Goal: Book appointment/travel/reservation

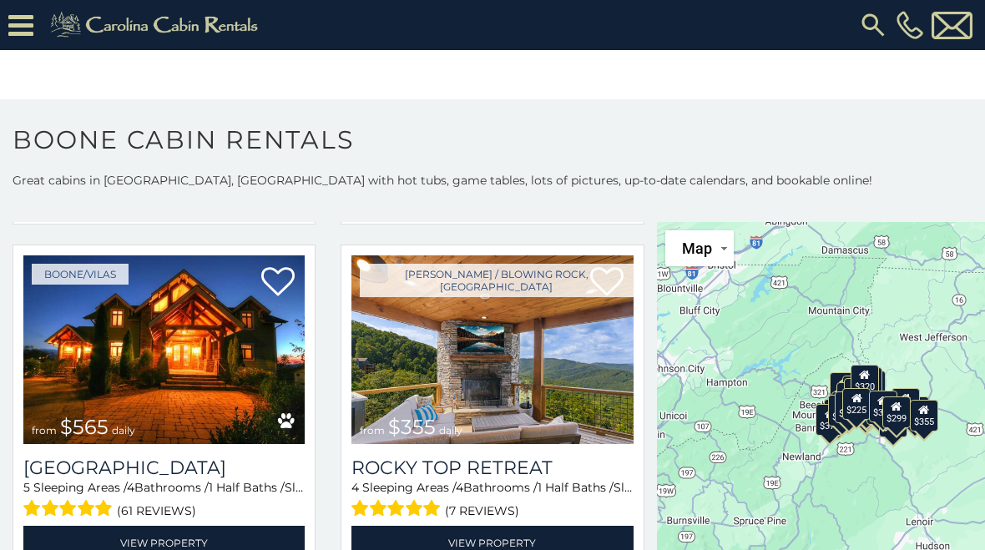
scroll to position [744, 0]
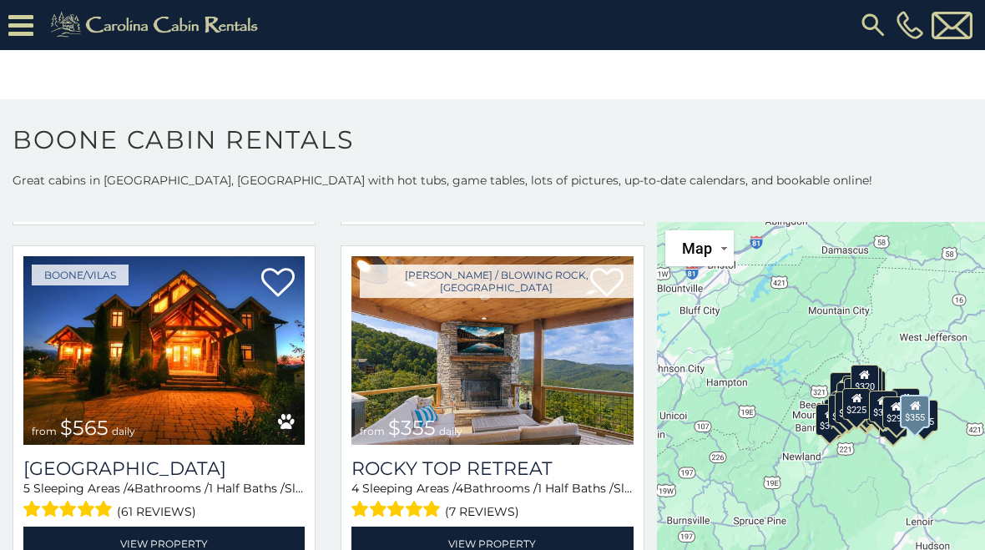
click at [527, 352] on img at bounding box center [492, 350] width 281 height 189
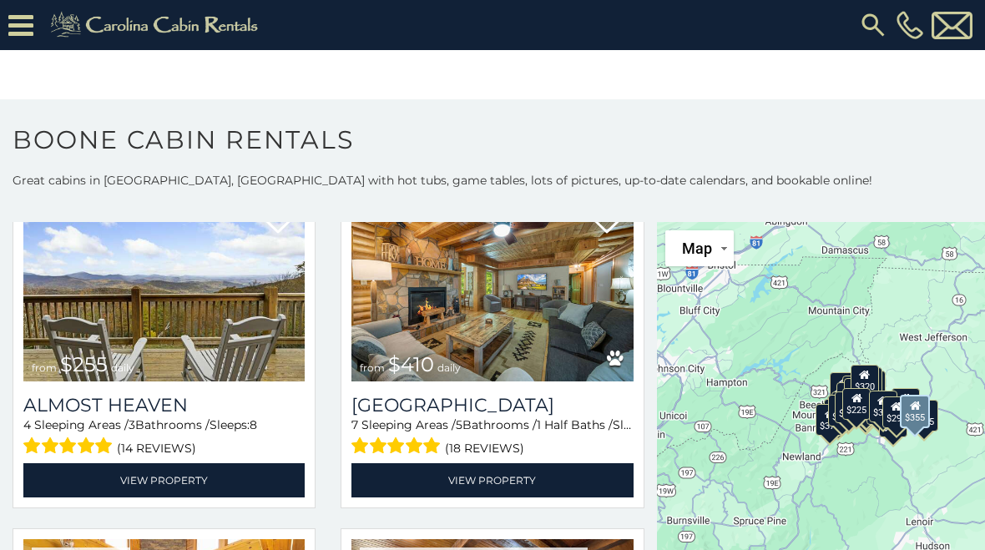
scroll to position [3235, 0]
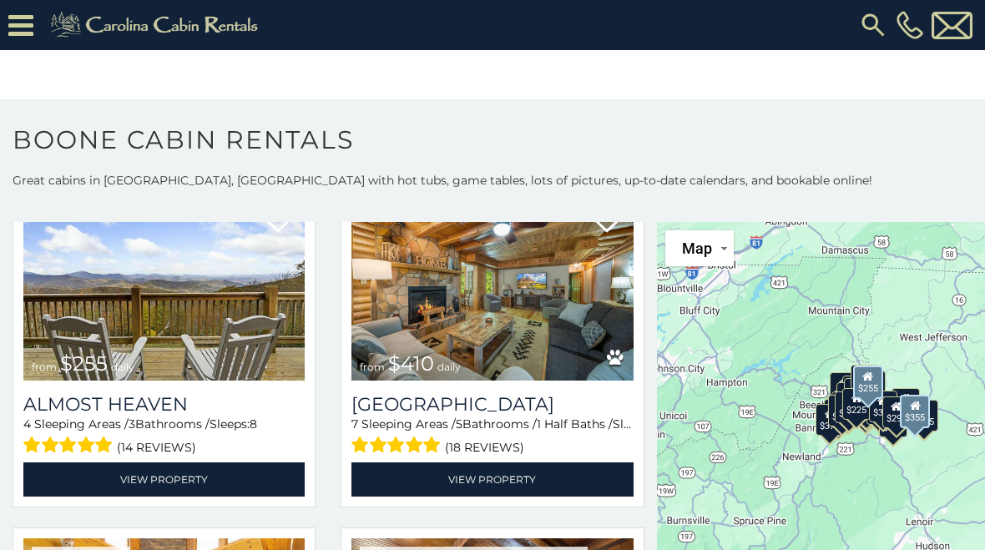
click at [190, 486] on link "View Property" at bounding box center [163, 480] width 281 height 34
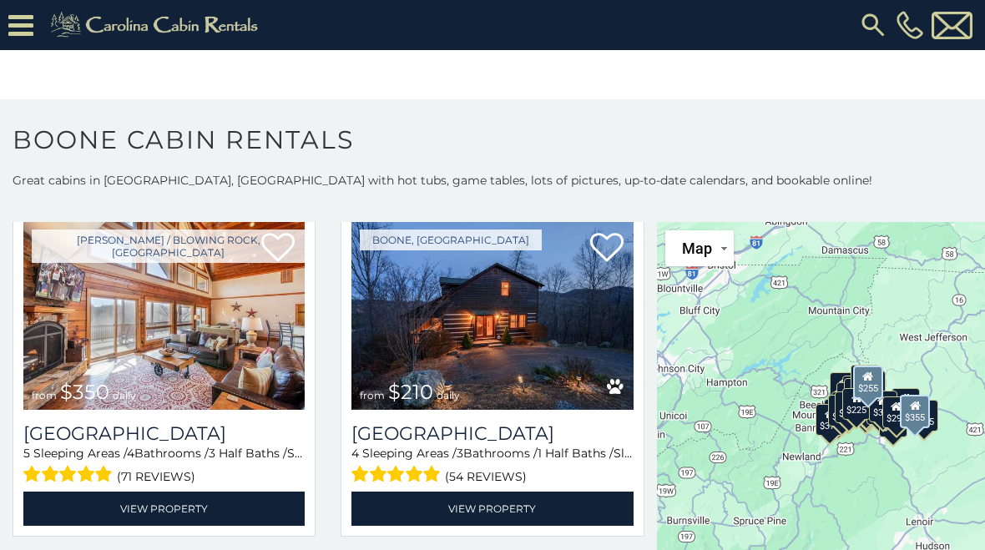
scroll to position [3906, 0]
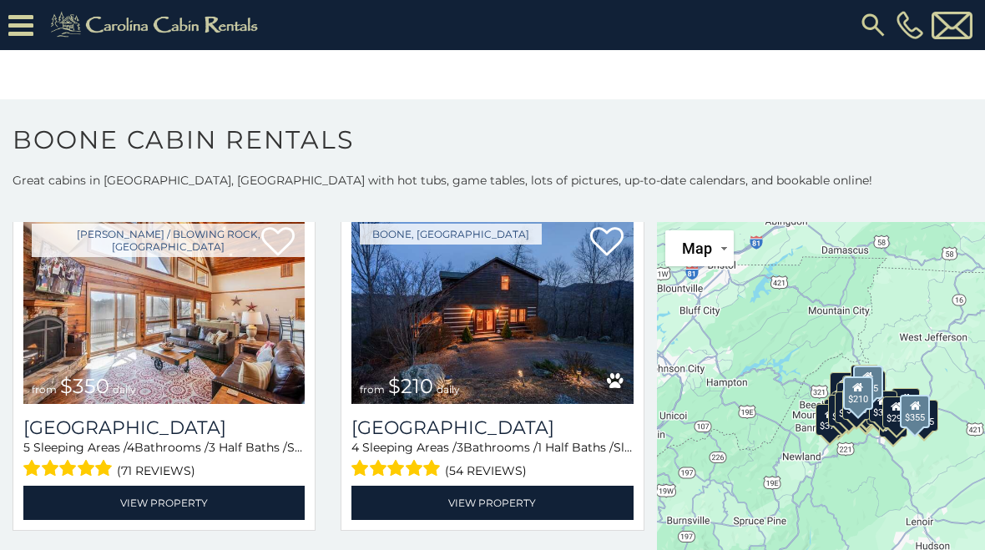
click at [547, 507] on link "View Property" at bounding box center [492, 503] width 281 height 34
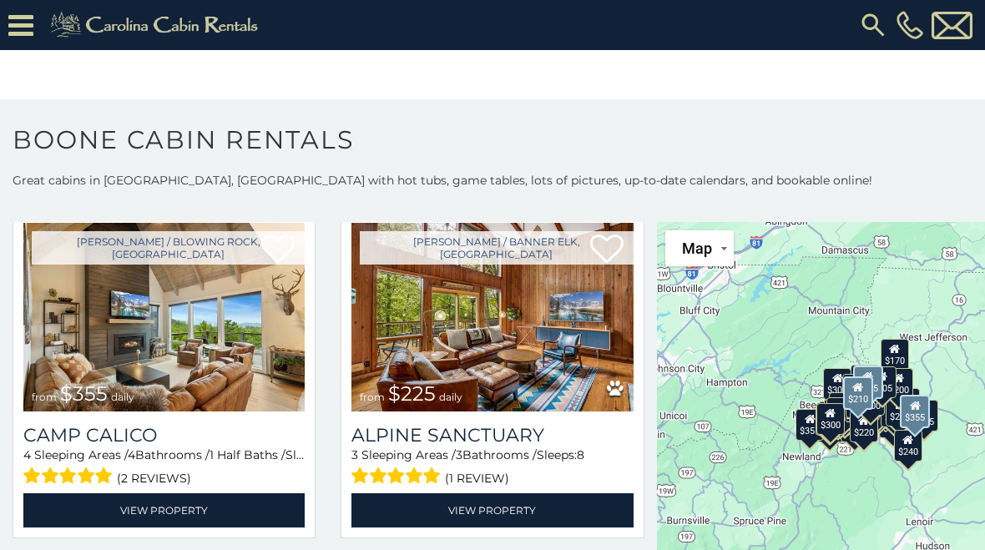
scroll to position [4591, 0]
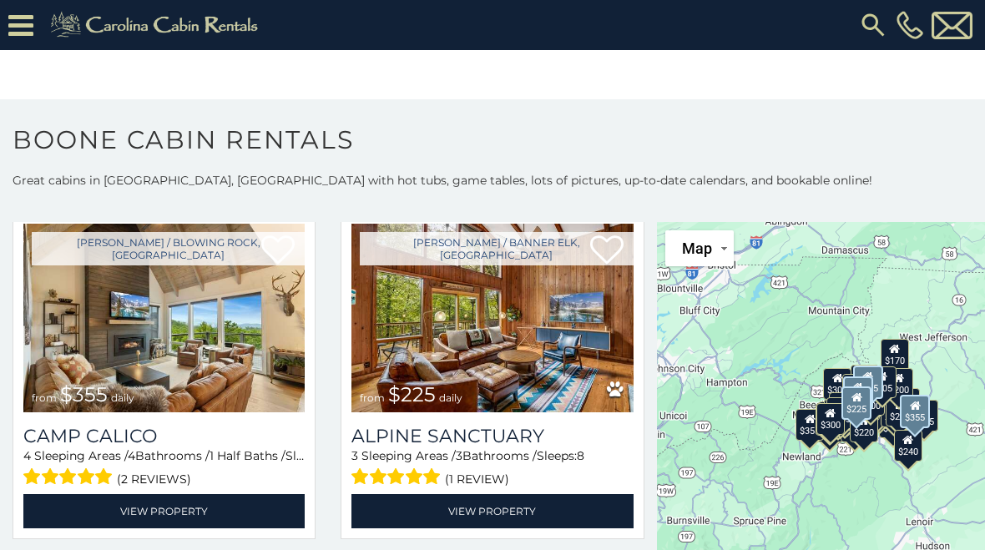
click at [544, 523] on link "View Property" at bounding box center [492, 511] width 281 height 34
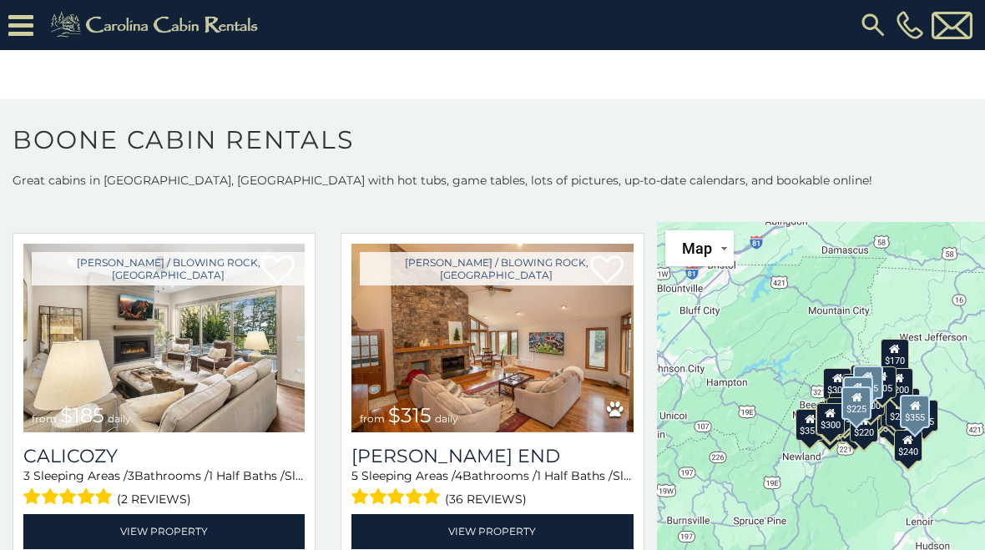
scroll to position [5956, 0]
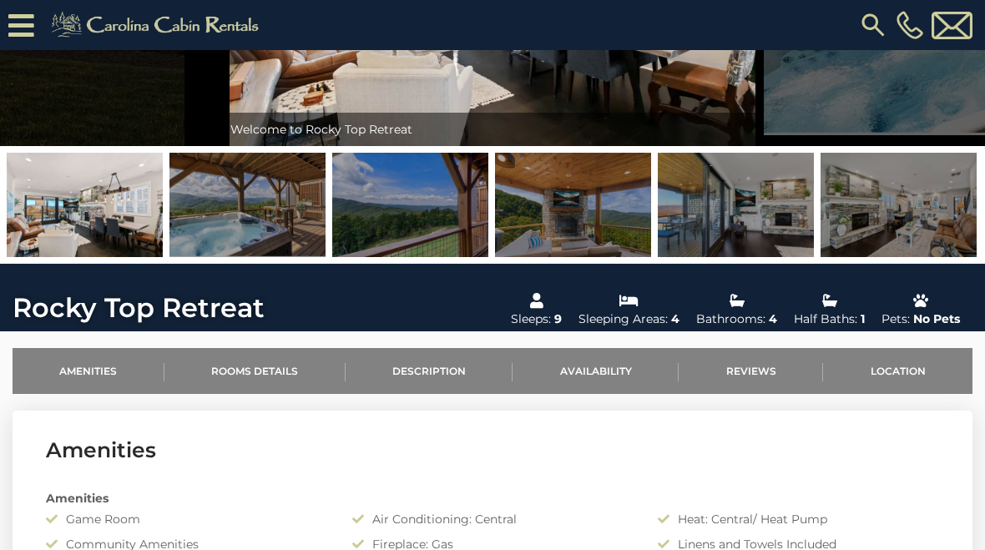
scroll to position [253, 0]
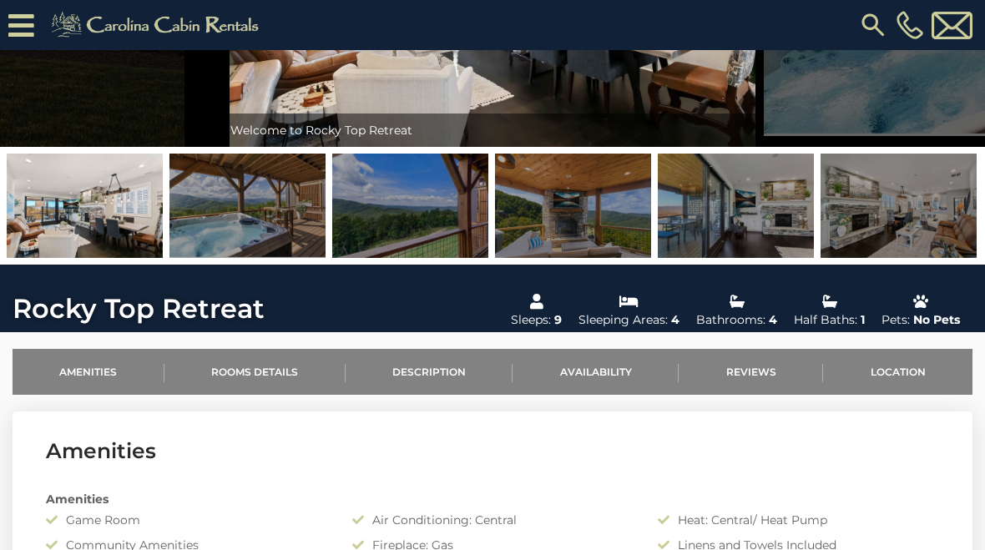
click at [274, 365] on link "Rooms Details" at bounding box center [255, 372] width 181 height 46
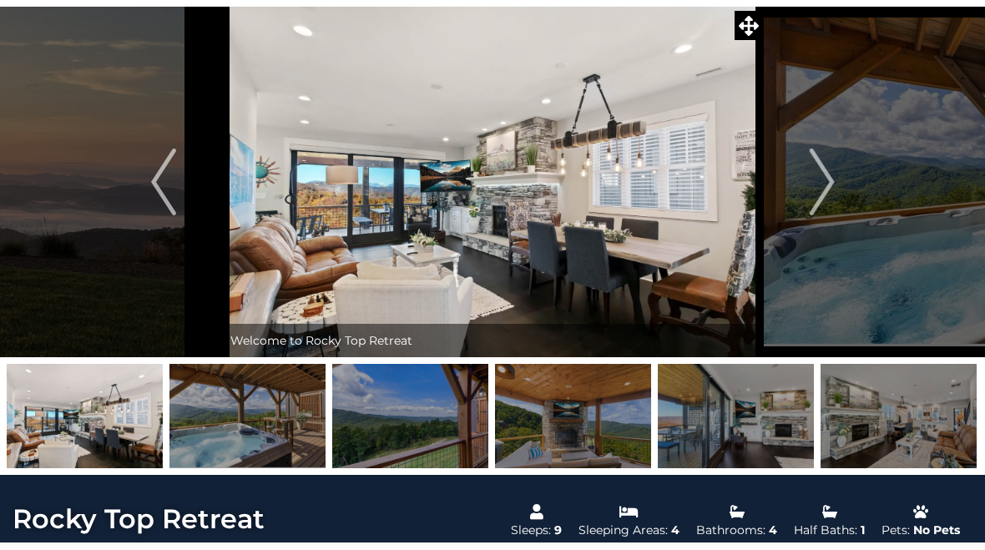
scroll to position [0, 0]
